Goal: Information Seeking & Learning: Get advice/opinions

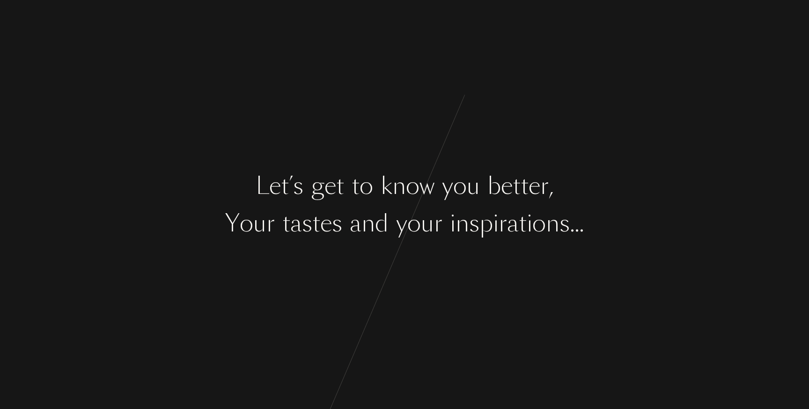
click at [512, 252] on div "L e t ’ s g e t t o k n o w y o u b e t t e r , Y o u r t a s t e s a n d y o u…" at bounding box center [404, 204] width 809 height 409
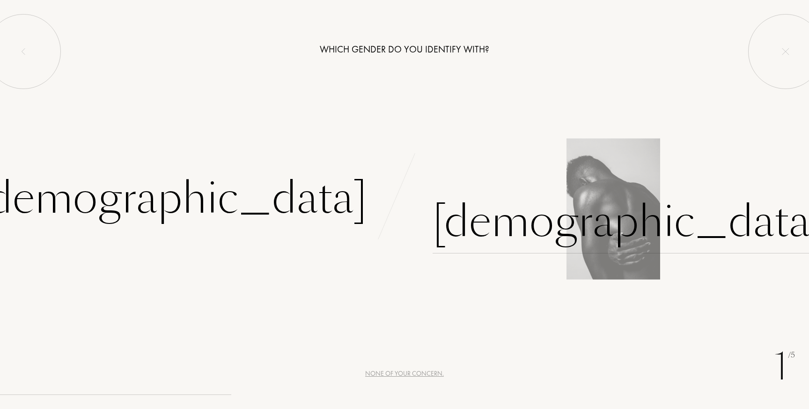
click at [468, 211] on div "Male" at bounding box center [627, 221] width 391 height 63
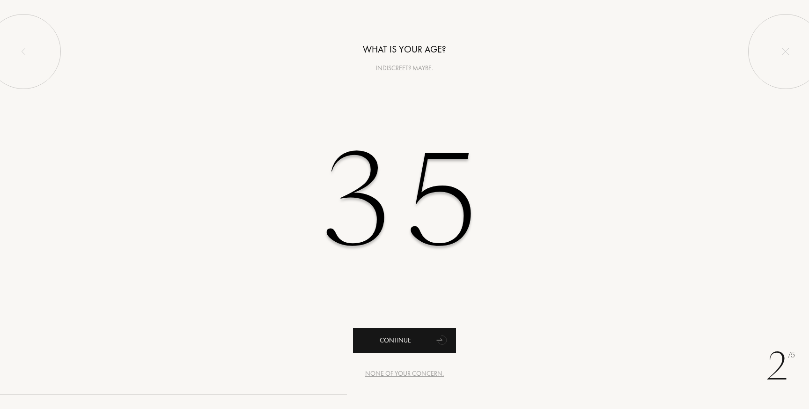
type input "35"
click at [418, 343] on div "Continue" at bounding box center [404, 340] width 103 height 25
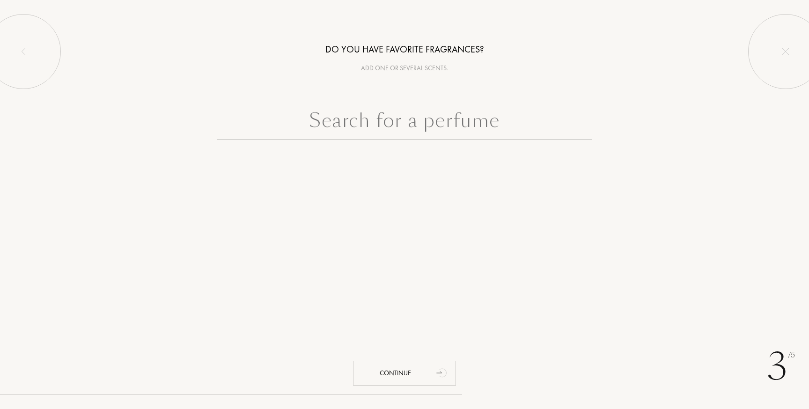
click at [406, 132] on input "text" at bounding box center [404, 123] width 374 height 34
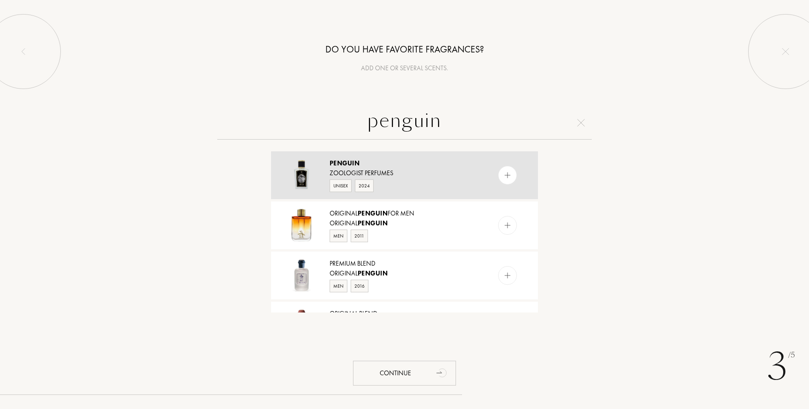
type input "penguin"
click at [378, 165] on div "Penguin" at bounding box center [403, 163] width 149 height 10
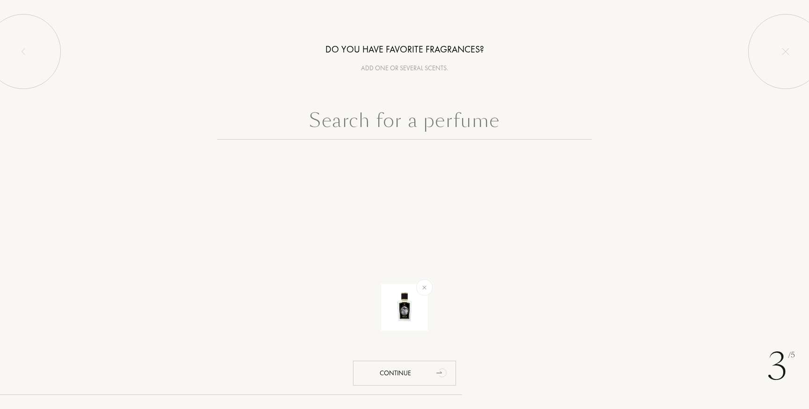
click at [406, 129] on input "text" at bounding box center [404, 123] width 374 height 34
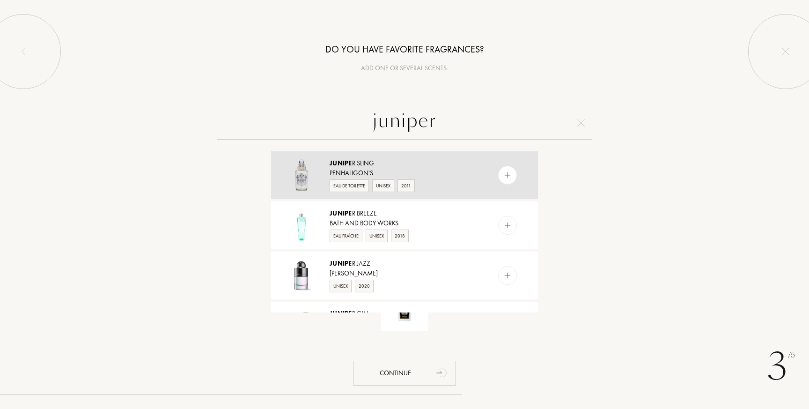
type input "juniper"
click at [418, 166] on div "Junipe r Sling" at bounding box center [403, 163] width 149 height 10
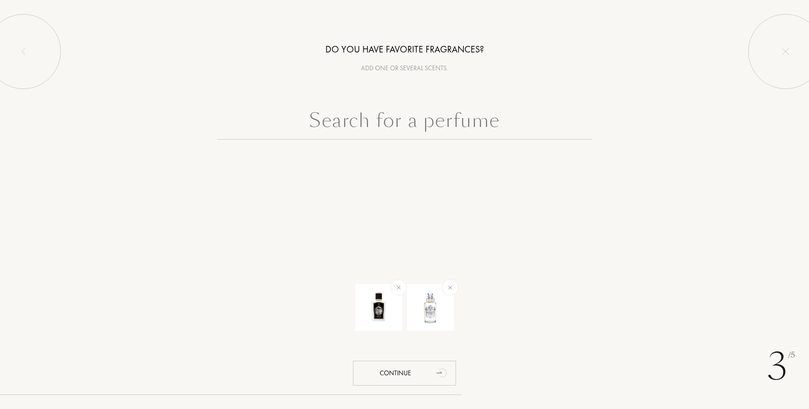
click at [431, 132] on input "text" at bounding box center [404, 123] width 374 height 34
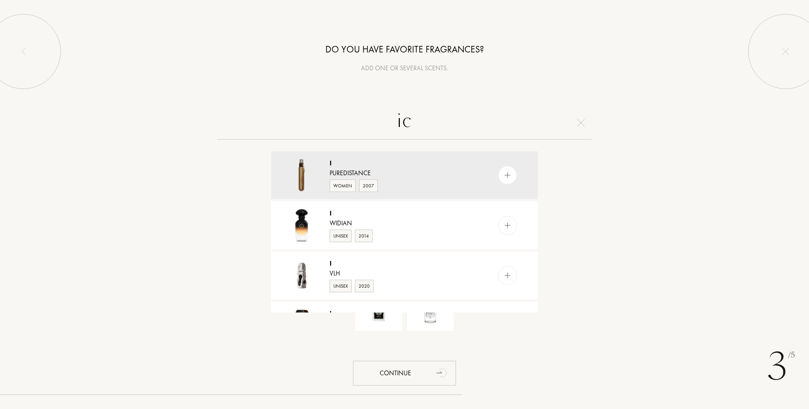
type input "i"
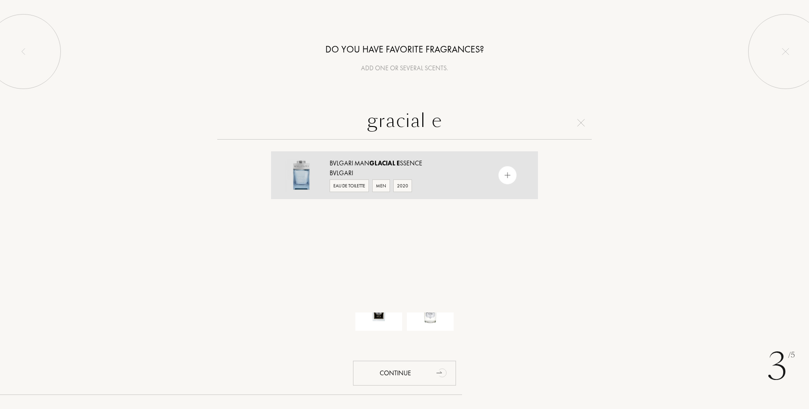
type input "gracial e"
click at [445, 161] on div "Bvlgari Man Glacial E ssence" at bounding box center [403, 163] width 149 height 10
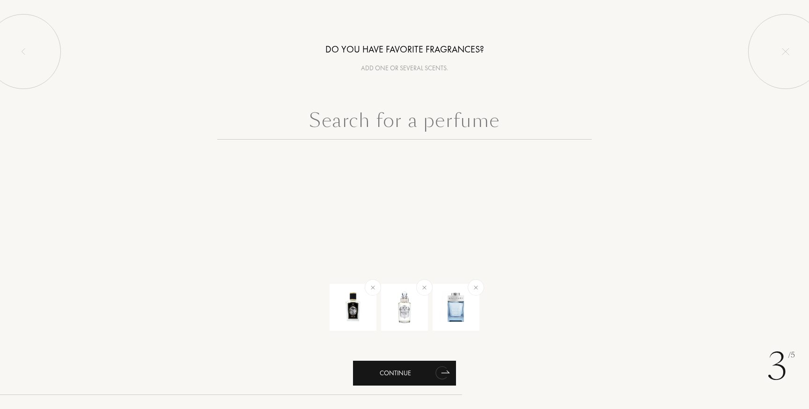
click at [413, 376] on div "Continue" at bounding box center [404, 372] width 103 height 25
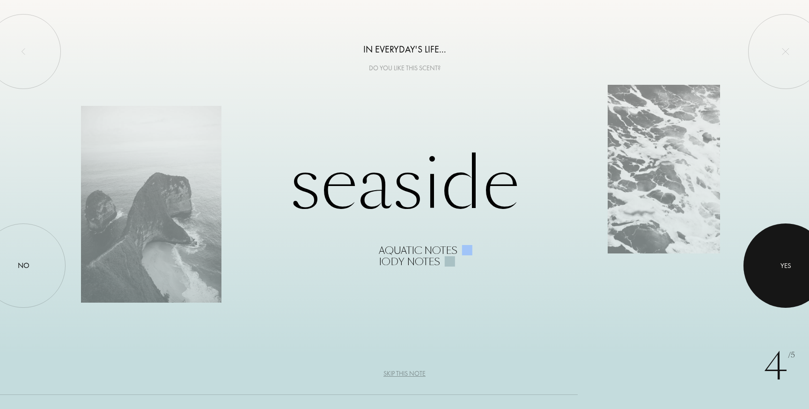
click at [774, 261] on div at bounding box center [785, 265] width 84 height 84
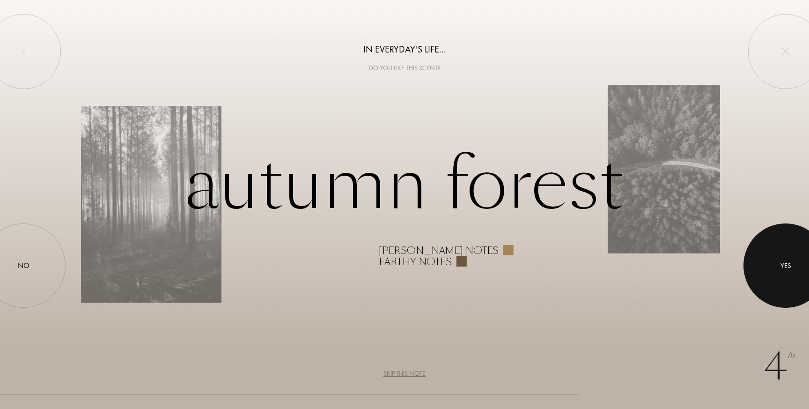
click at [773, 251] on div at bounding box center [785, 265] width 84 height 84
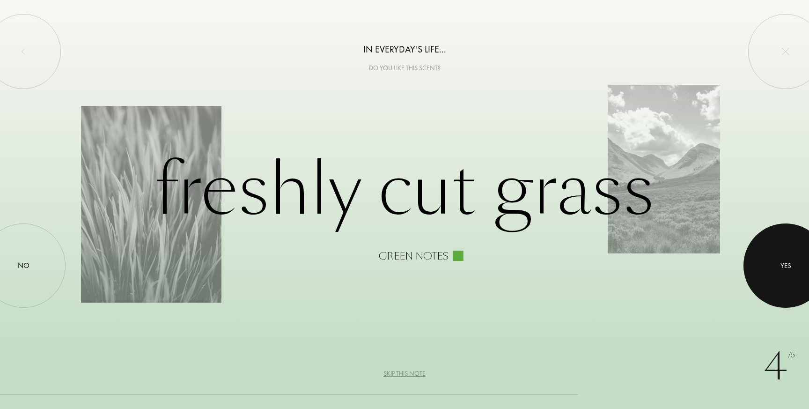
click at [798, 264] on div at bounding box center [785, 265] width 84 height 84
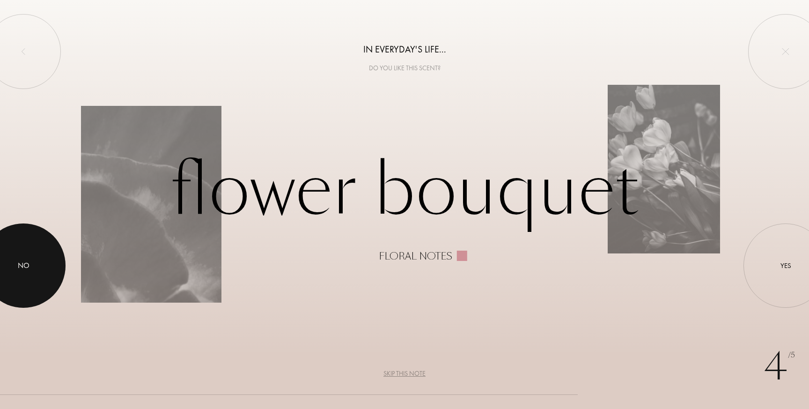
click at [47, 254] on div at bounding box center [23, 265] width 84 height 84
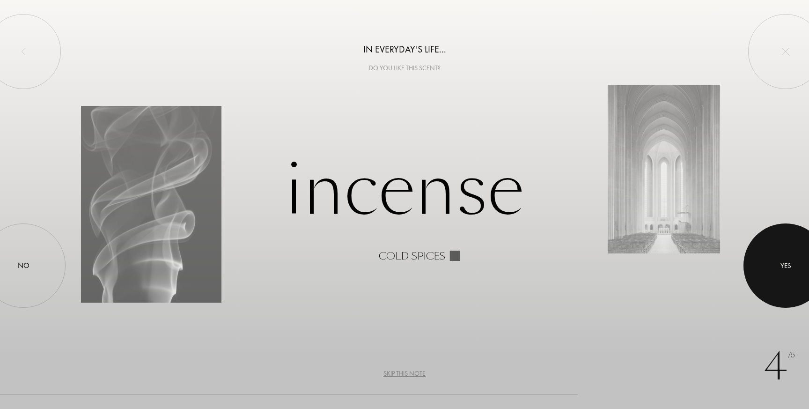
click at [765, 255] on div at bounding box center [785, 265] width 84 height 84
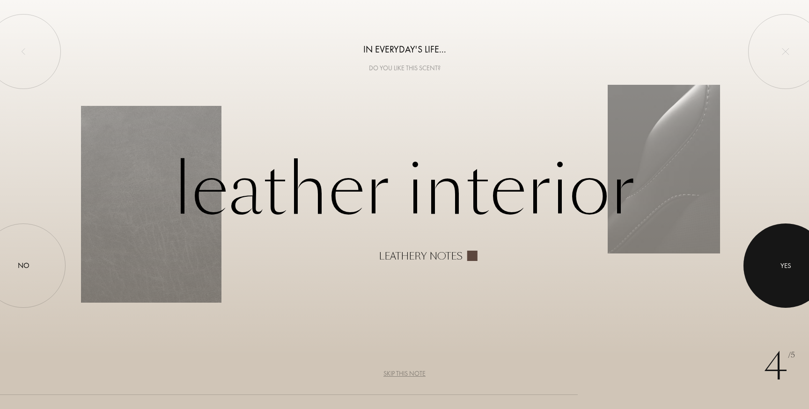
click at [760, 257] on div at bounding box center [785, 265] width 84 height 84
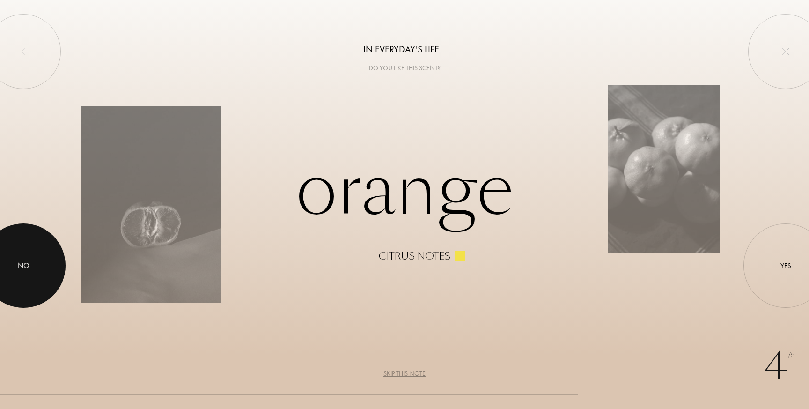
click at [39, 266] on div at bounding box center [23, 265] width 84 height 84
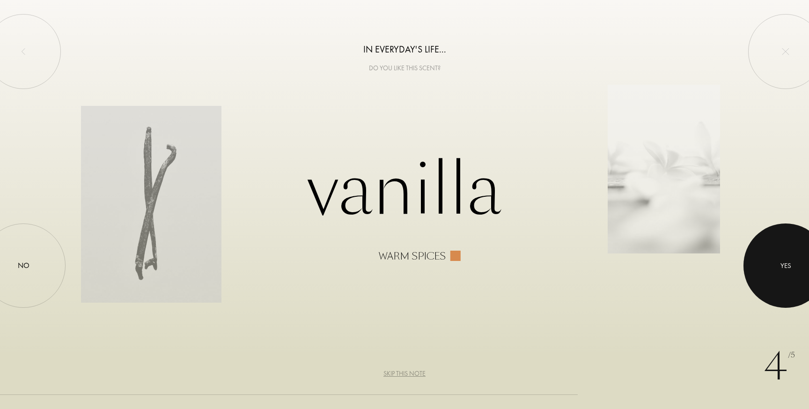
click at [757, 259] on div "Yes" at bounding box center [785, 265] width 84 height 84
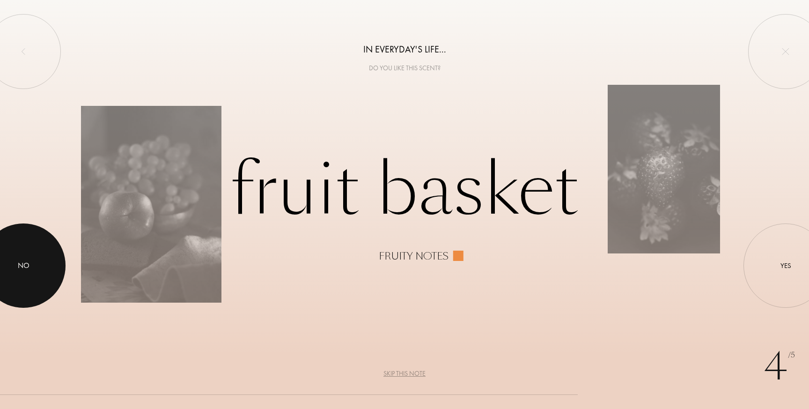
click at [47, 247] on div at bounding box center [23, 265] width 84 height 84
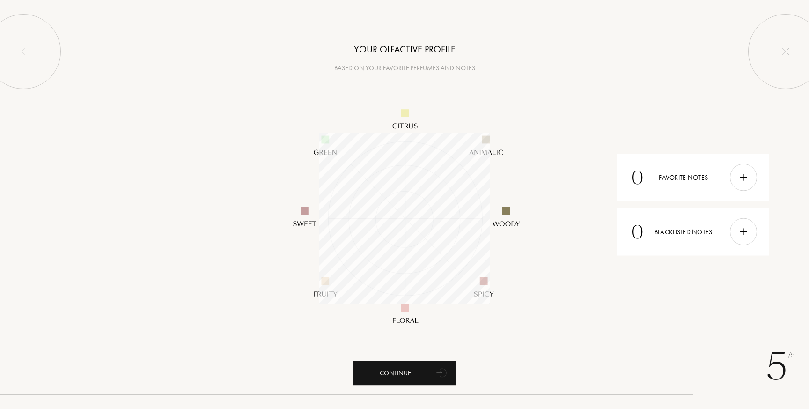
scroll to position [171, 171]
click at [434, 368] on icon "animation" at bounding box center [442, 372] width 19 height 19
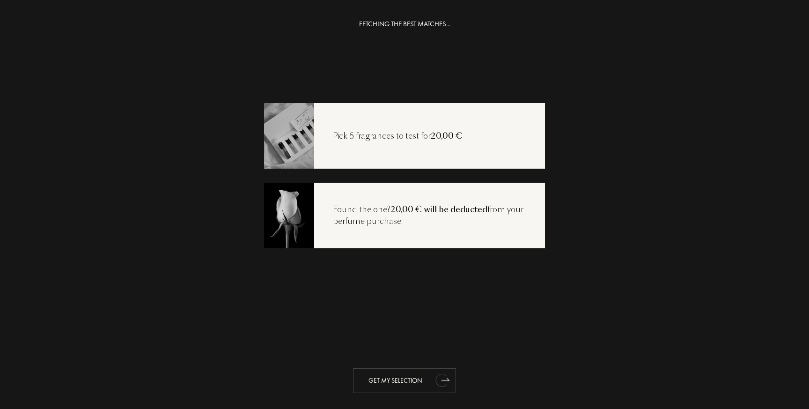
click at [438, 378] on icon "animation" at bounding box center [441, 379] width 12 height 13
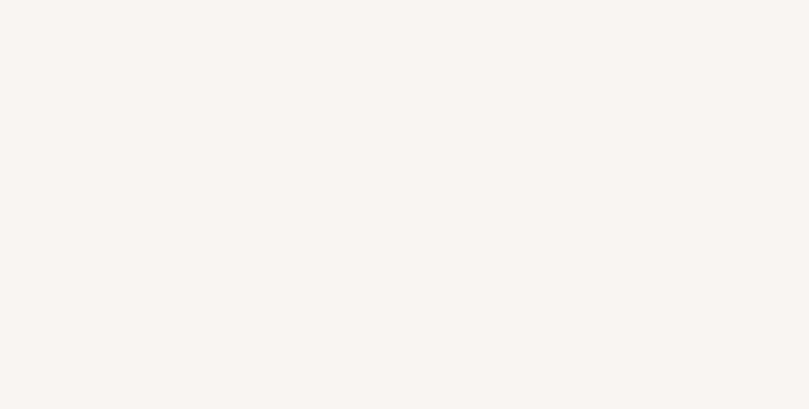
select select "FR"
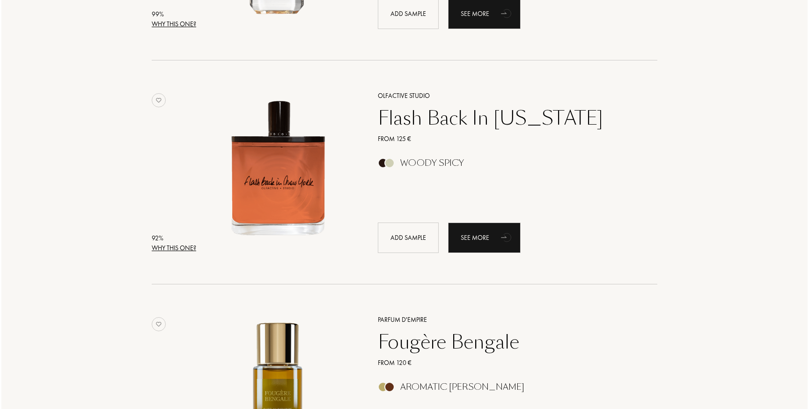
scroll to position [314, 0]
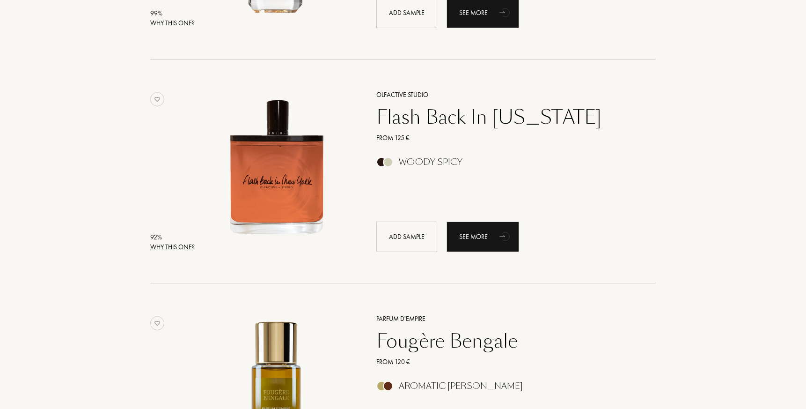
click at [170, 246] on div "Why this one?" at bounding box center [172, 247] width 44 height 10
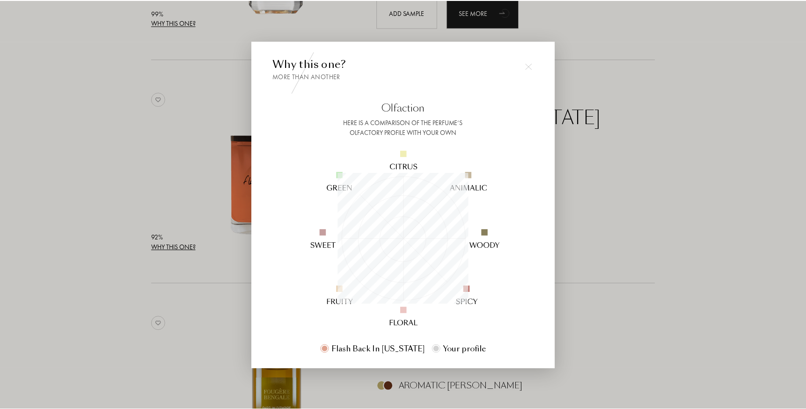
scroll to position [131, 131]
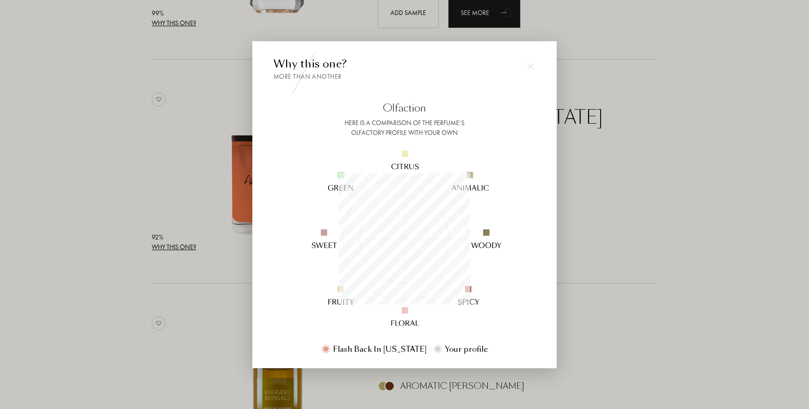
click at [170, 246] on div at bounding box center [404, 204] width 809 height 409
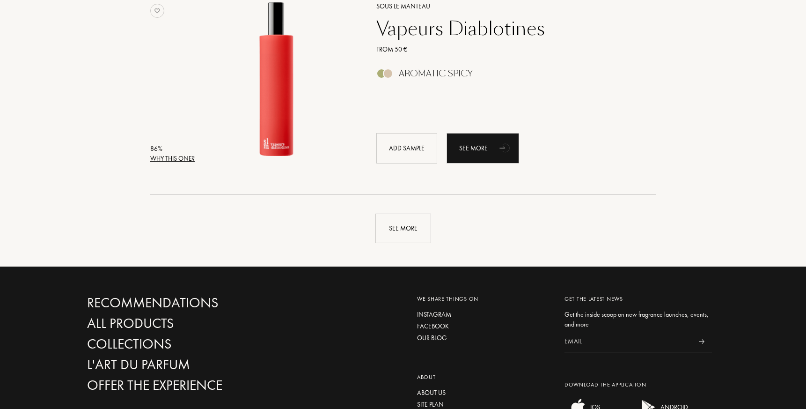
scroll to position [2205, 0]
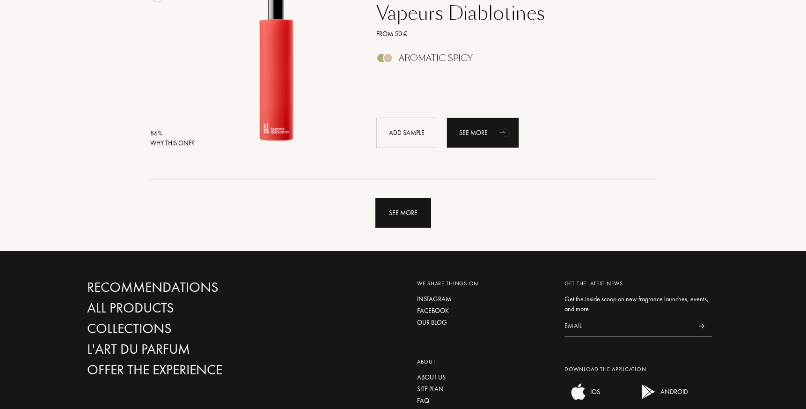
click at [398, 209] on div "See more" at bounding box center [403, 212] width 56 height 29
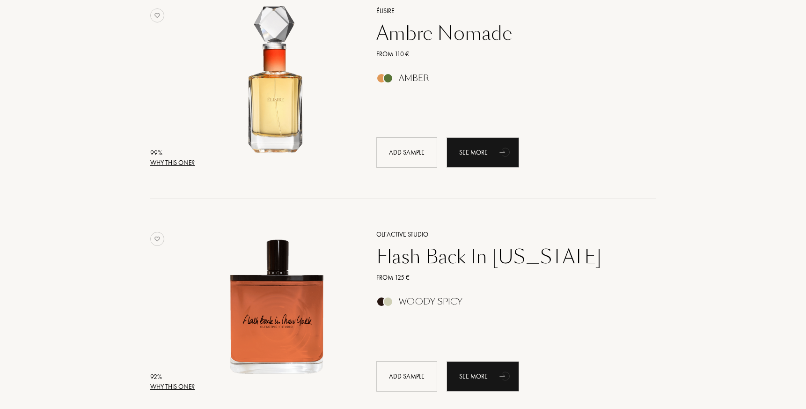
scroll to position [0, 0]
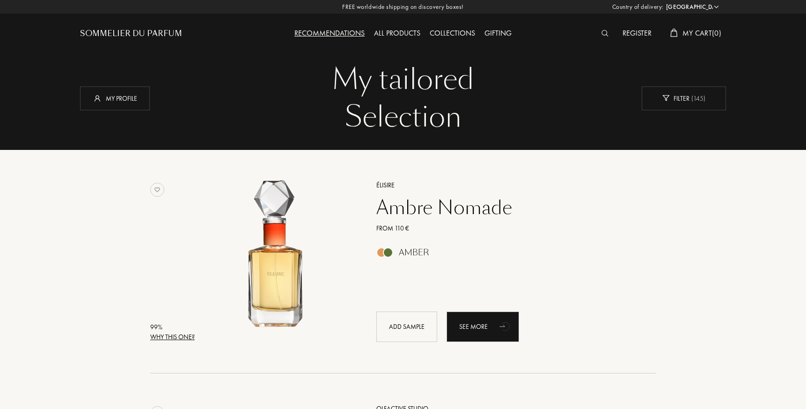
click at [323, 32] on div "Recommendations" at bounding box center [330, 34] width 80 height 12
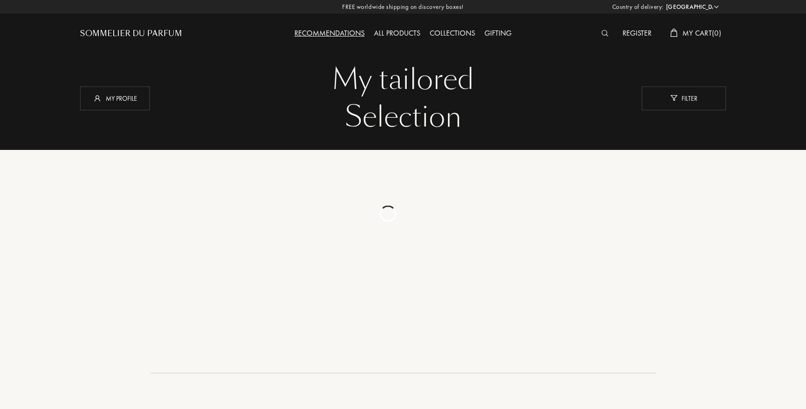
select select "FR"
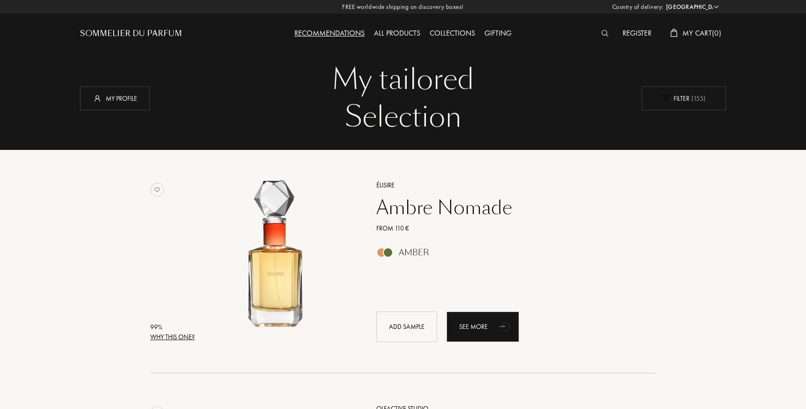
click at [691, 80] on div "My tailored" at bounding box center [403, 79] width 632 height 37
click at [679, 95] on div "Filter ( 155 )" at bounding box center [684, 98] width 84 height 24
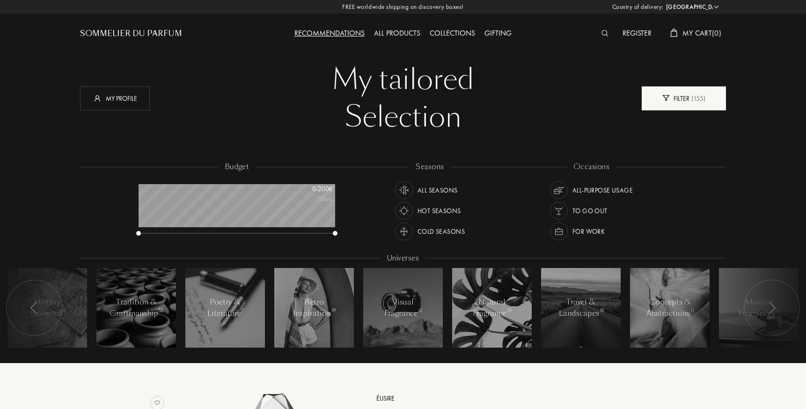
scroll to position [47, 197]
click at [760, 308] on div at bounding box center [772, 307] width 56 height 56
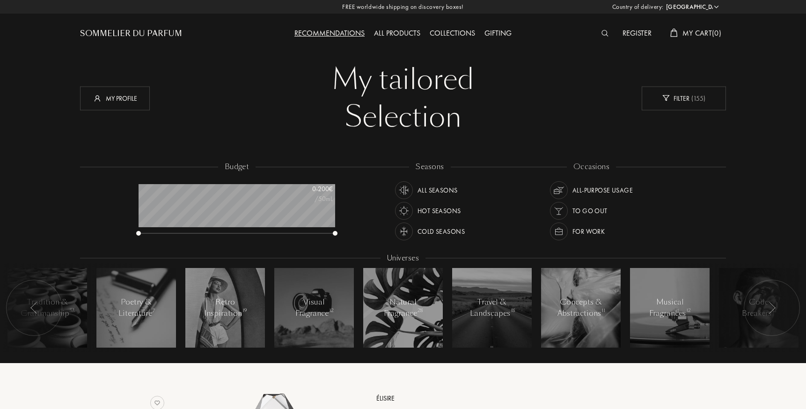
click at [760, 308] on div at bounding box center [772, 307] width 56 height 56
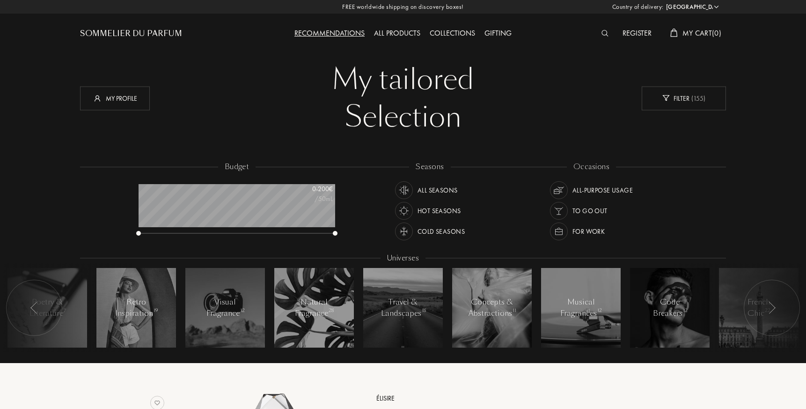
click at [760, 308] on div at bounding box center [772, 307] width 56 height 56
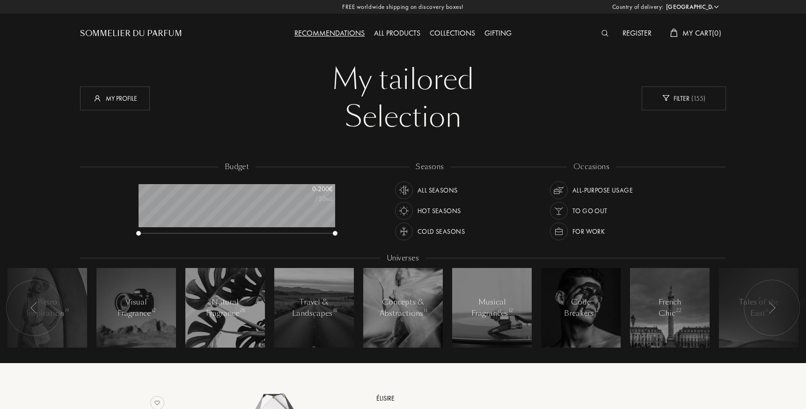
click at [511, 84] on div "My tailored" at bounding box center [403, 79] width 632 height 37
click at [338, 33] on div "Recommendations" at bounding box center [330, 34] width 80 height 12
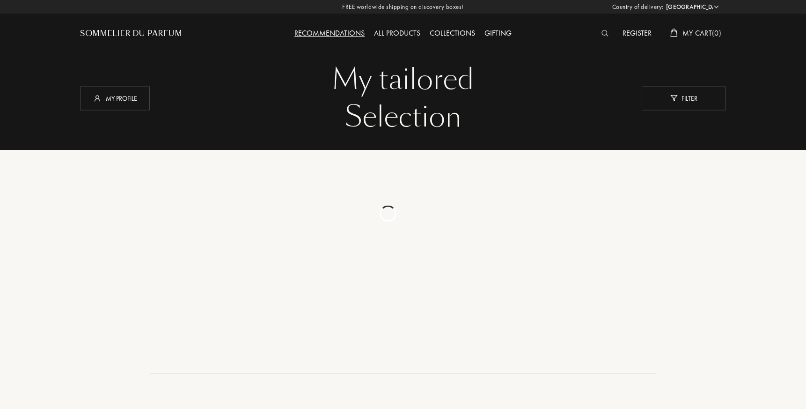
select select "FR"
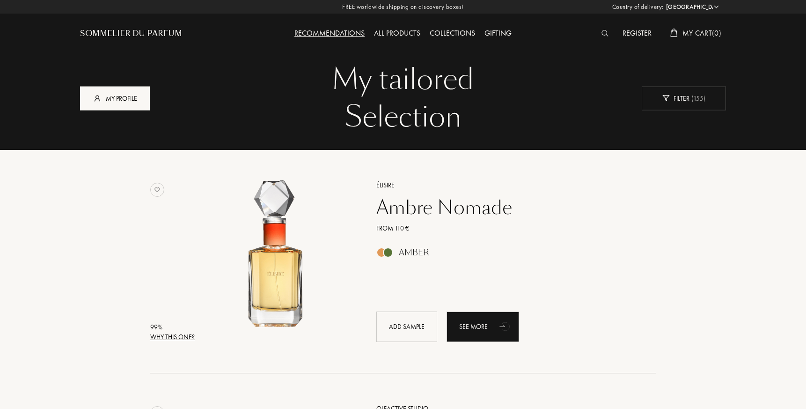
click at [129, 101] on div "My profile" at bounding box center [115, 98] width 70 height 24
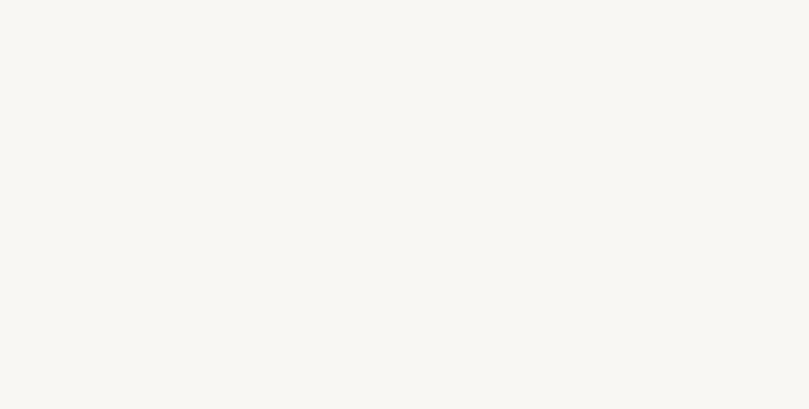
select select "FR"
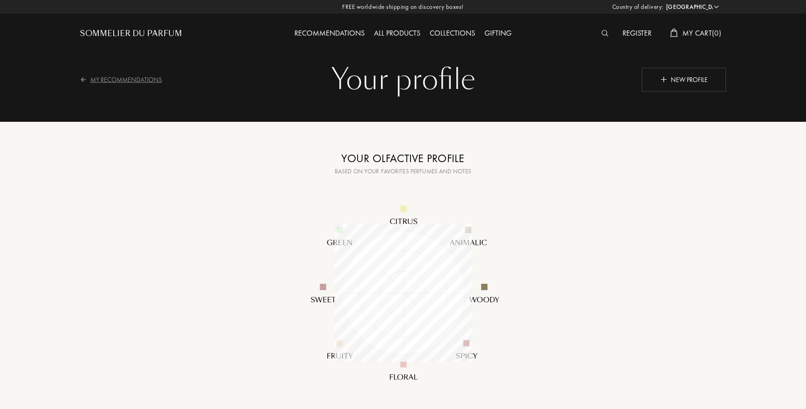
click at [138, 78] on div "My Recommendations" at bounding box center [127, 79] width 94 height 23
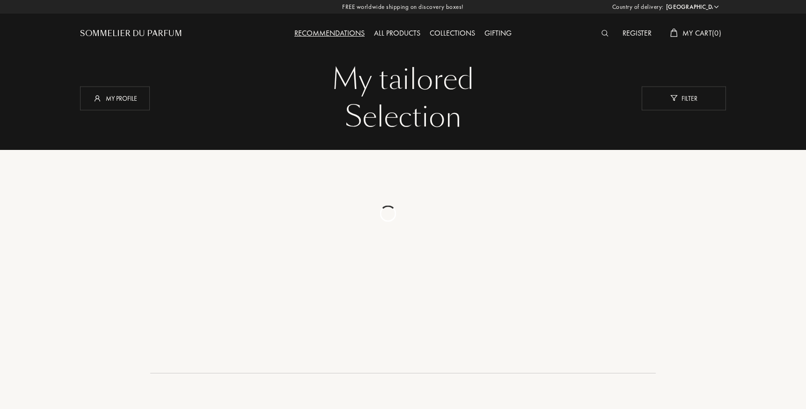
select select "FR"
